Goal: Information Seeking & Learning: Learn about a topic

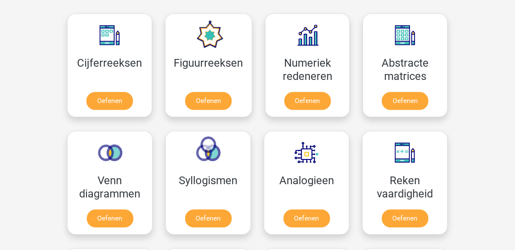
scroll to position [385, 0]
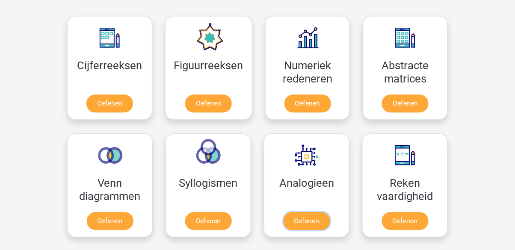
click at [317, 222] on link "Oefenen" at bounding box center [306, 221] width 47 height 18
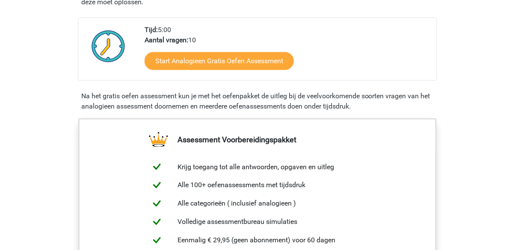
scroll to position [182, 0]
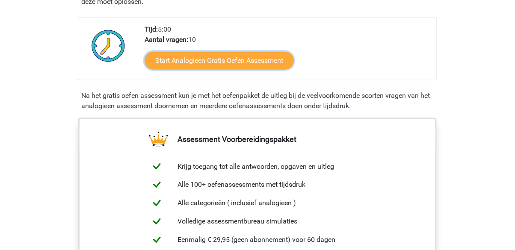
click at [271, 62] on link "Start Analogieen Gratis Oefen Assessment" at bounding box center [218, 61] width 149 height 18
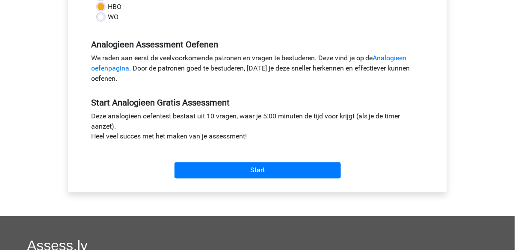
scroll to position [236, 0]
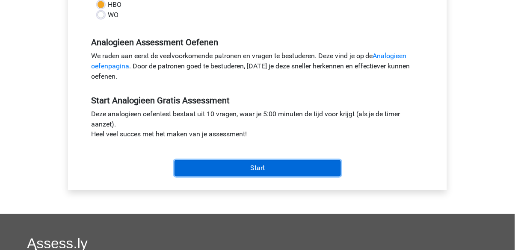
click at [331, 171] on input "Start" at bounding box center [257, 168] width 166 height 16
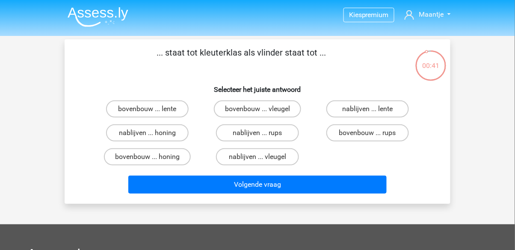
click at [3, 132] on div "Kies premium Maantje kruisemanuela@gmail.com" at bounding box center [257, 225] width 515 height 450
click at [369, 134] on input "bovenbouw ... rups" at bounding box center [370, 136] width 6 height 6
radio input "true"
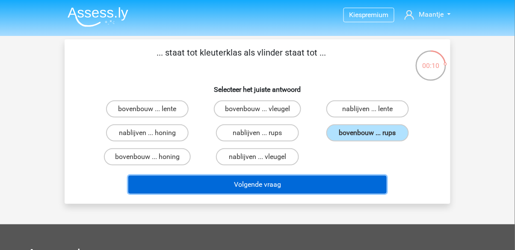
click at [270, 186] on button "Volgende vraag" at bounding box center [257, 185] width 259 height 18
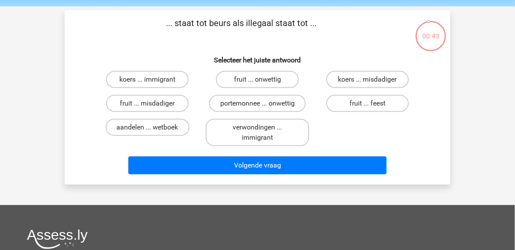
scroll to position [20, 0]
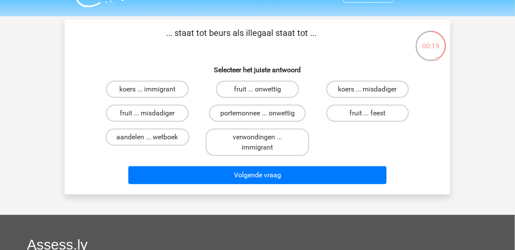
click at [307, 132] on label "verwondingen ... immigrant" at bounding box center [257, 142] width 103 height 27
click at [263, 137] on input "verwondingen ... immigrant" at bounding box center [260, 140] width 6 height 6
radio input "true"
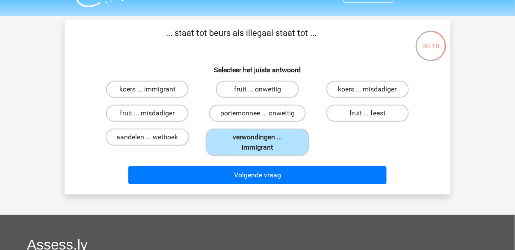
click at [253, 117] on label "portemonnee ... onwettig" at bounding box center [257, 113] width 97 height 17
click at [257, 117] on input "portemonnee ... onwettig" at bounding box center [260, 116] width 6 height 6
radio input "true"
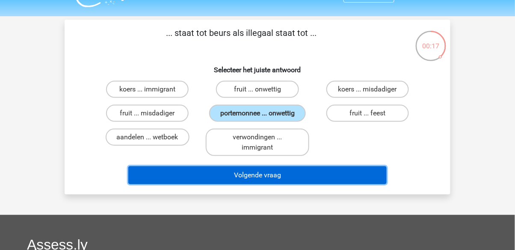
click at [293, 176] on button "Volgende vraag" at bounding box center [257, 175] width 259 height 18
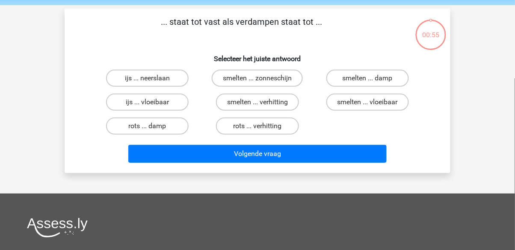
scroll to position [39, 0]
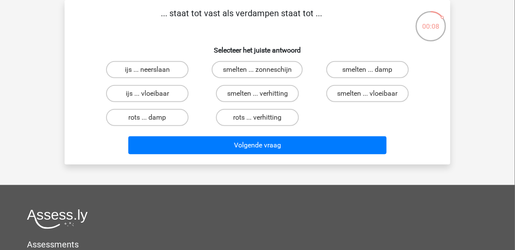
click at [155, 75] on label "ijs ... neerslaan" at bounding box center [147, 69] width 83 height 17
click at [153, 75] on input "ijs ... neerslaan" at bounding box center [150, 73] width 6 height 6
radio input "true"
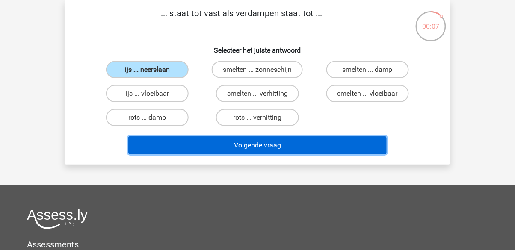
click at [268, 143] on button "Volgende vraag" at bounding box center [257, 145] width 259 height 18
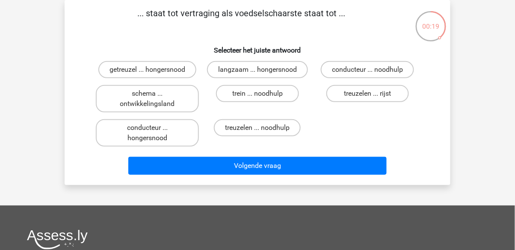
click at [136, 68] on label "getreuzel ... hongersnood" at bounding box center [147, 69] width 98 height 17
click at [147, 70] on input "getreuzel ... hongersnood" at bounding box center [150, 73] width 6 height 6
radio input "true"
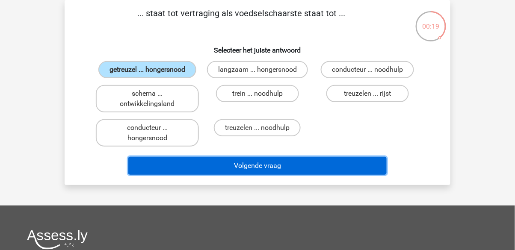
click at [308, 171] on button "Volgende vraag" at bounding box center [257, 166] width 259 height 18
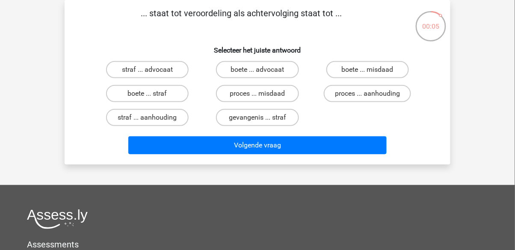
click at [377, 69] on label "boete ... misdaad" at bounding box center [367, 69] width 83 height 17
click at [373, 70] on input "boete ... misdaad" at bounding box center [370, 73] width 6 height 6
radio input "true"
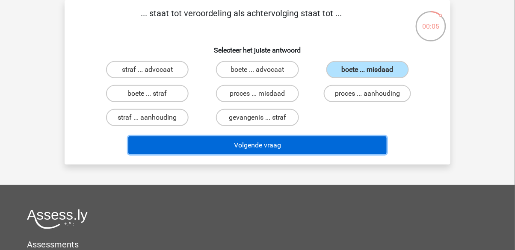
click at [336, 137] on button "Volgende vraag" at bounding box center [257, 145] width 259 height 18
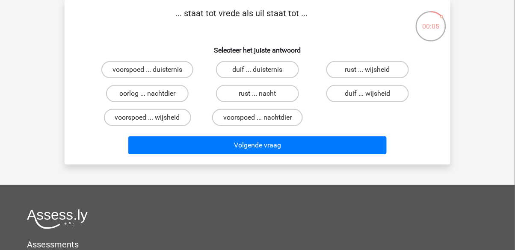
click at [135, 119] on label "voorspoed ... wijsheid" at bounding box center [147, 117] width 87 height 17
click at [147, 119] on input "voorspoed ... wijsheid" at bounding box center [150, 121] width 6 height 6
radio input "true"
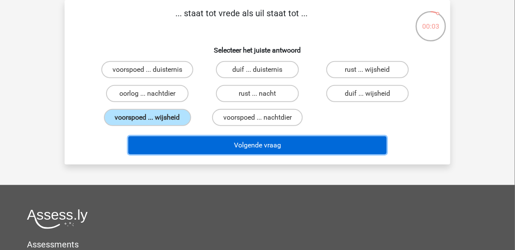
click at [268, 143] on button "Volgende vraag" at bounding box center [257, 145] width 259 height 18
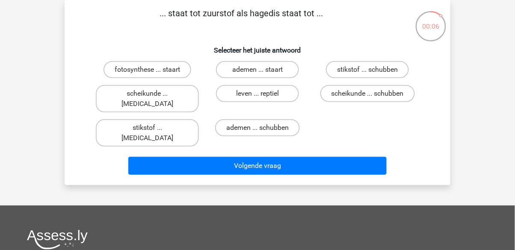
click at [123, 120] on label "stikstof ... krokodil" at bounding box center [147, 132] width 103 height 27
click at [147, 128] on input "stikstof ... krokodil" at bounding box center [150, 131] width 6 height 6
radio input "true"
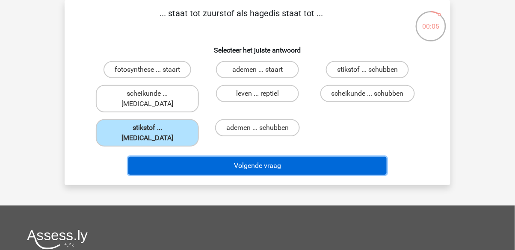
click at [259, 157] on button "Volgende vraag" at bounding box center [257, 166] width 259 height 18
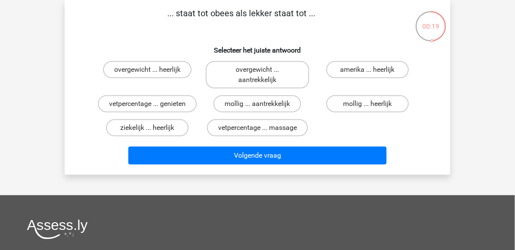
click at [164, 74] on label "overgewicht ... heerlijk" at bounding box center [147, 69] width 88 height 17
click at [153, 74] on input "overgewicht ... heerlijk" at bounding box center [150, 73] width 6 height 6
radio input "true"
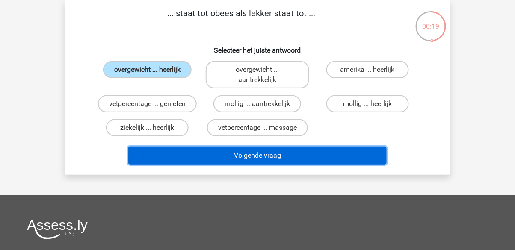
click at [277, 161] on button "Volgende vraag" at bounding box center [257, 156] width 259 height 18
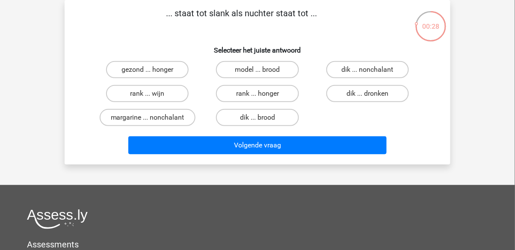
click at [384, 95] on label "dik ... dronken" at bounding box center [367, 93] width 83 height 17
click at [373, 95] on input "dik ... dronken" at bounding box center [370, 97] width 6 height 6
radio input "true"
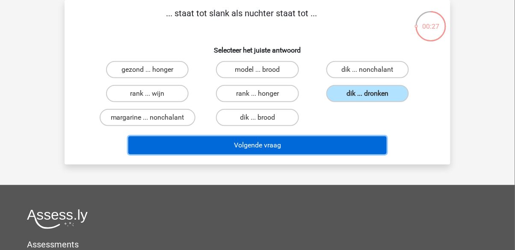
click at [301, 144] on button "Volgende vraag" at bounding box center [257, 145] width 259 height 18
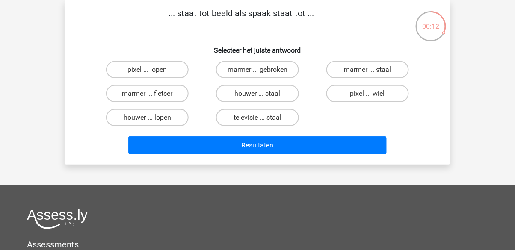
click at [377, 100] on label "pixel ... wiel" at bounding box center [367, 93] width 83 height 17
click at [373, 99] on input "pixel ... wiel" at bounding box center [370, 97] width 6 height 6
radio input "true"
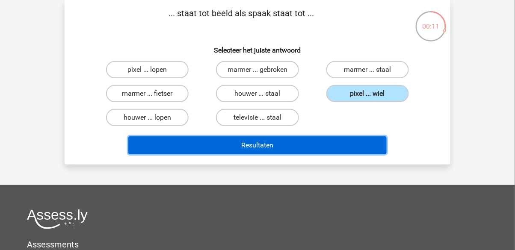
click at [335, 147] on button "Resultaten" at bounding box center [257, 145] width 259 height 18
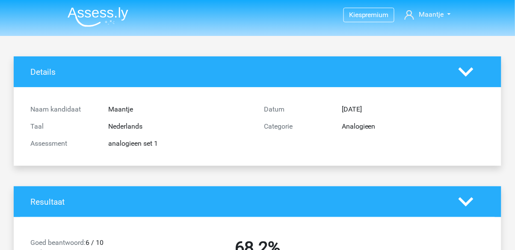
click at [472, 206] on icon at bounding box center [465, 202] width 15 height 15
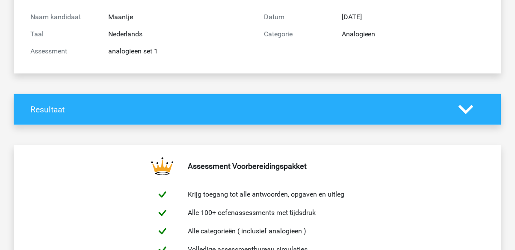
scroll to position [97, 0]
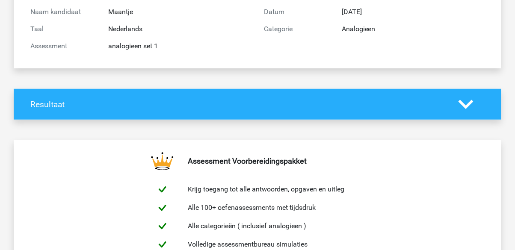
click at [466, 104] on icon at bounding box center [465, 104] width 15 height 15
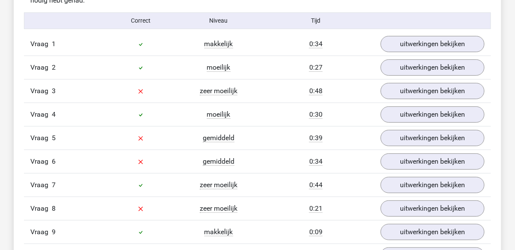
scroll to position [704, 0]
click at [457, 47] on link "uitwerkingen bekijken" at bounding box center [432, 44] width 104 height 16
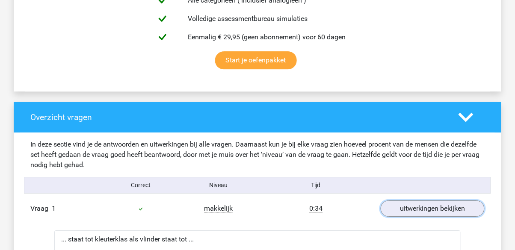
scroll to position [536, 0]
